Goal: Transaction & Acquisition: Purchase product/service

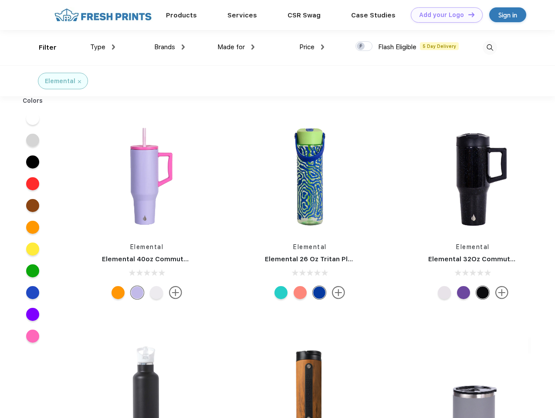
scroll to position [0, 0]
click at [444, 15] on link "Add your Logo Design Tool" at bounding box center [447, 14] width 72 height 15
click at [0, 0] on div "Design Tool" at bounding box center [0, 0] width 0 height 0
click at [468, 14] on link "Add your Logo Design Tool" at bounding box center [447, 14] width 72 height 15
click at [42, 48] on div "Filter" at bounding box center [48, 48] width 18 height 10
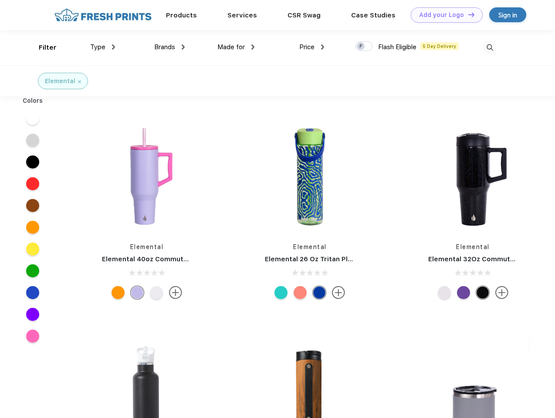
click at [103, 47] on span "Type" at bounding box center [97, 47] width 15 height 8
click at [170, 47] on span "Brands" at bounding box center [164, 47] width 21 height 8
click at [236, 47] on span "Made for" at bounding box center [231, 47] width 27 height 8
click at [312, 47] on span "Price" at bounding box center [306, 47] width 15 height 8
click at [364, 47] on div at bounding box center [364, 46] width 17 height 10
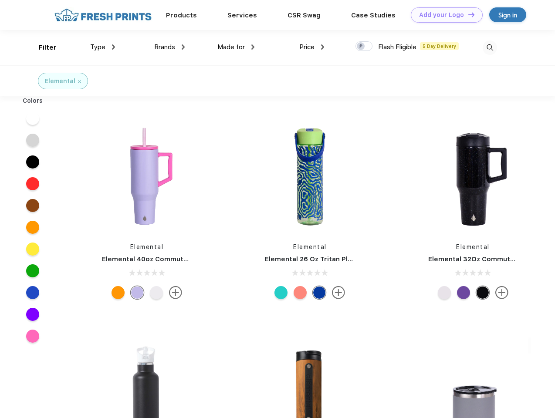
click at [361, 47] on input "checkbox" at bounding box center [359, 44] width 6 height 6
click at [490, 48] on img at bounding box center [490, 48] width 14 height 14
